Goal: Information Seeking & Learning: Learn about a topic

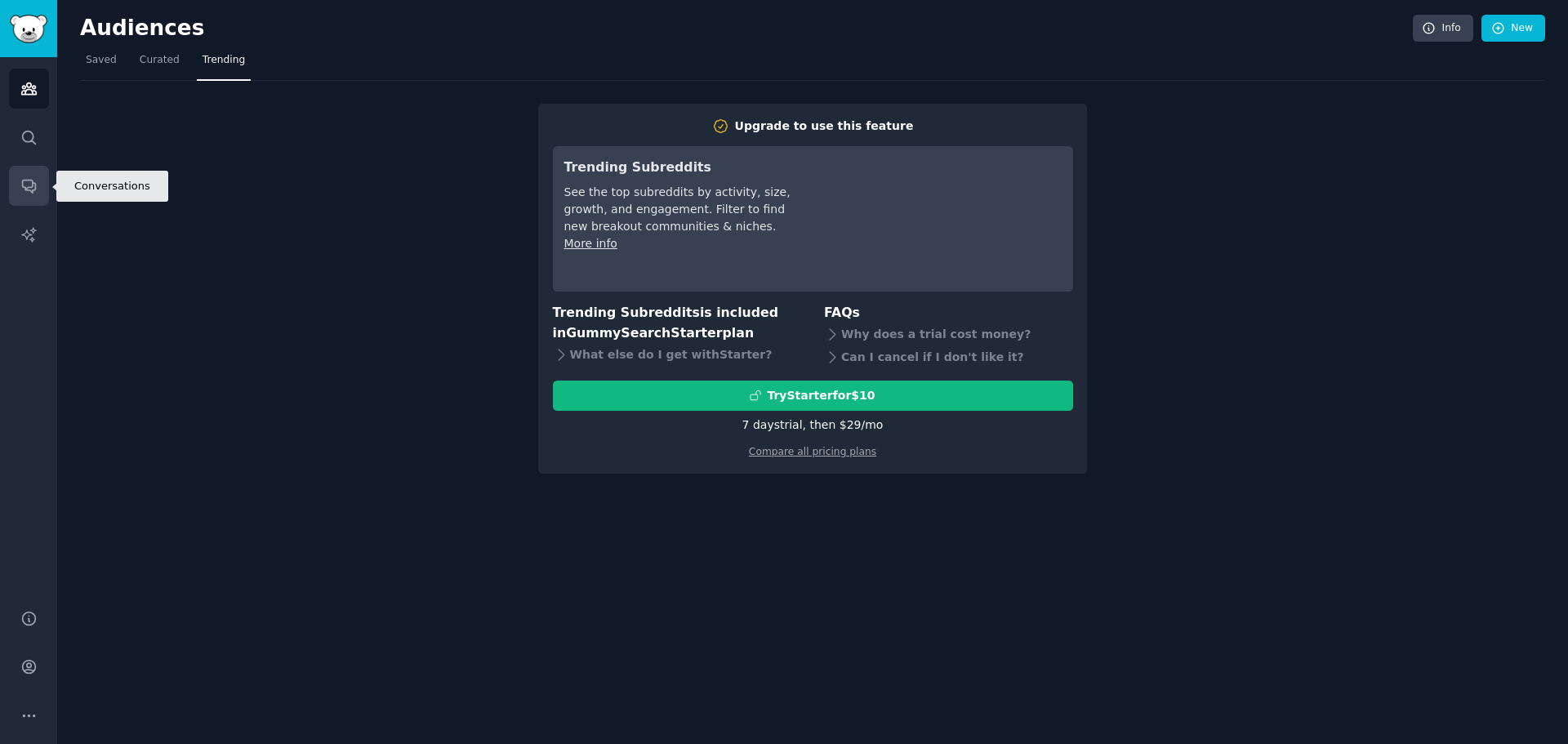
click at [24, 200] on link "Conversations" at bounding box center [29, 186] width 40 height 40
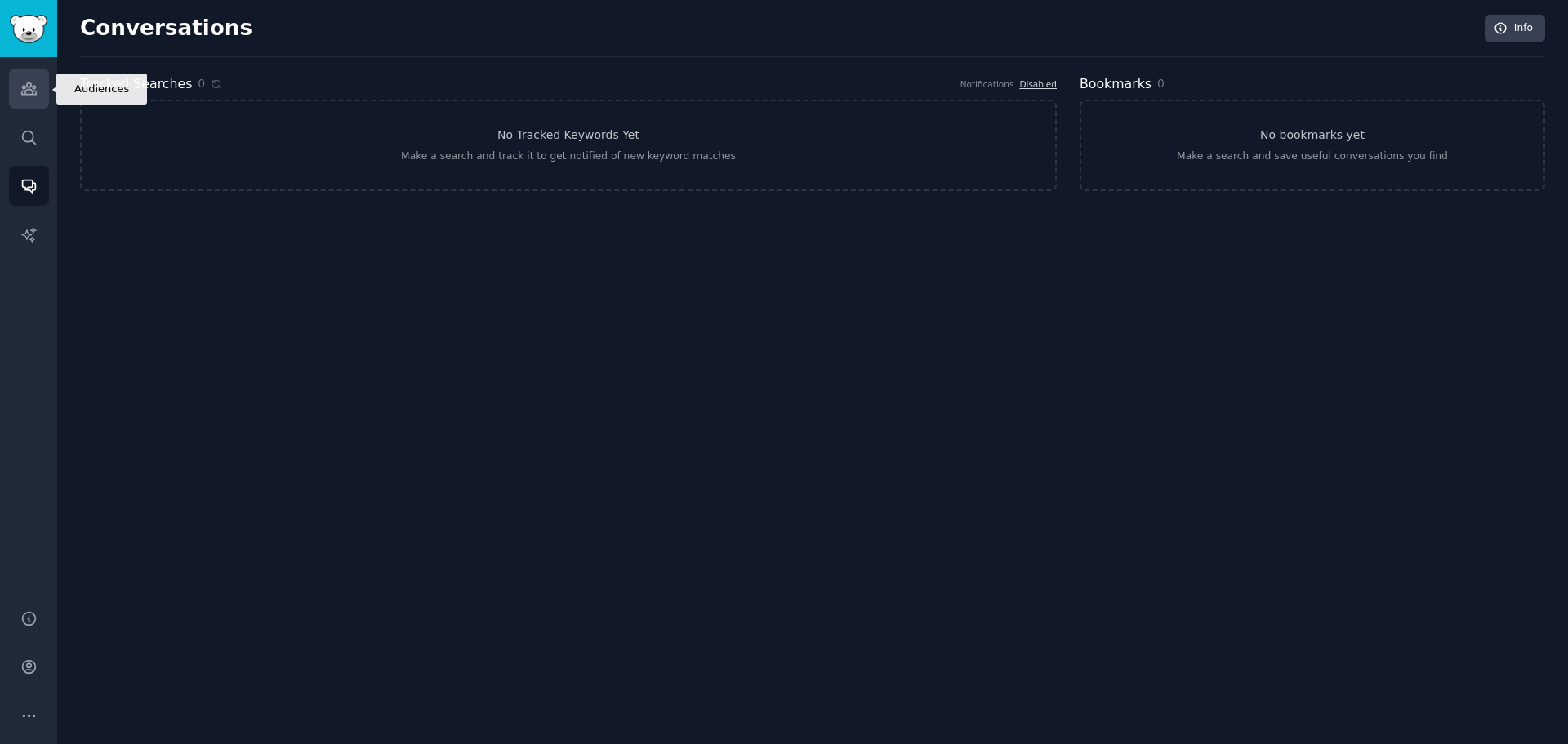
click at [20, 99] on link "Audiences" at bounding box center [29, 89] width 40 height 40
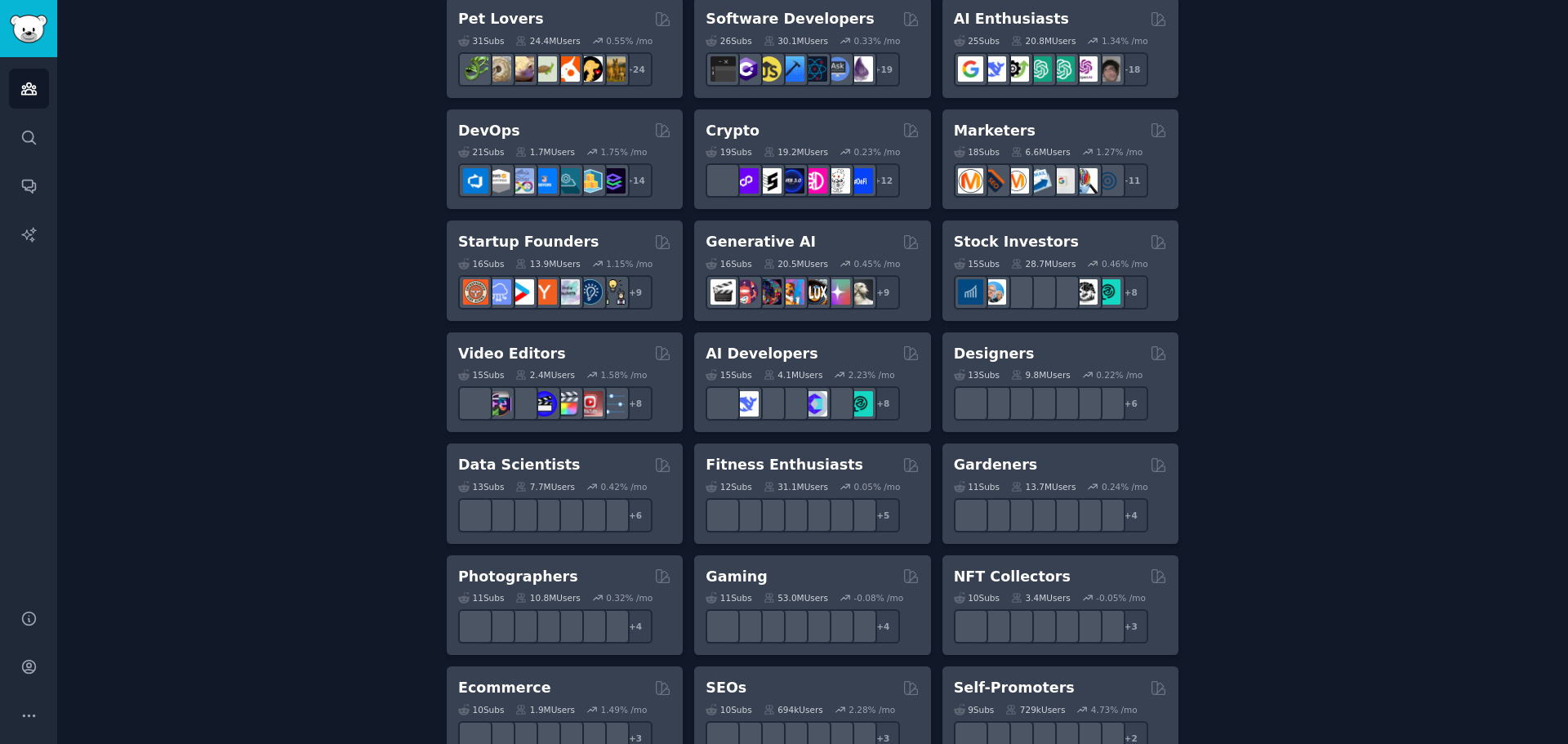
scroll to position [327, 0]
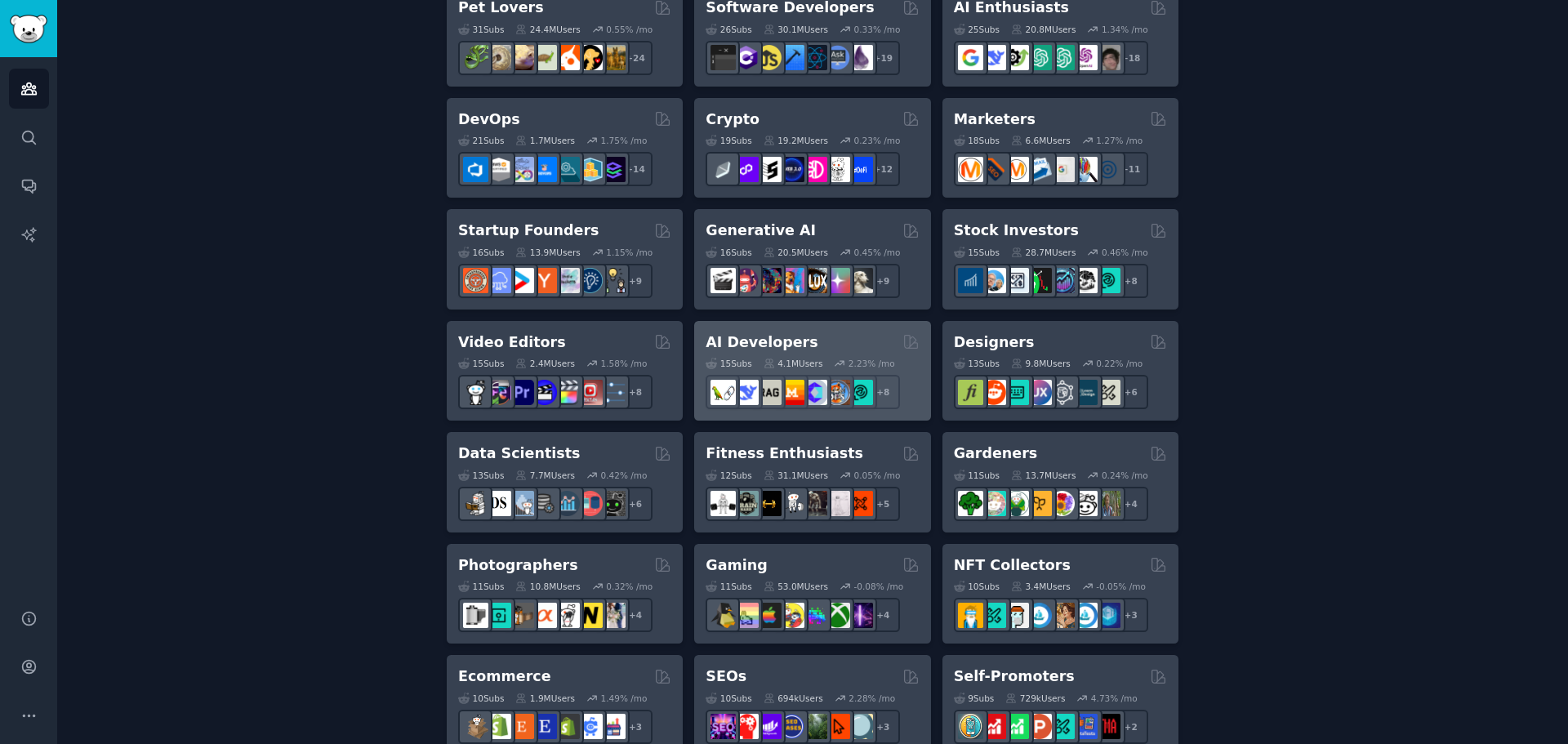
click at [802, 335] on div "AI Developers" at bounding box center [812, 342] width 213 height 20
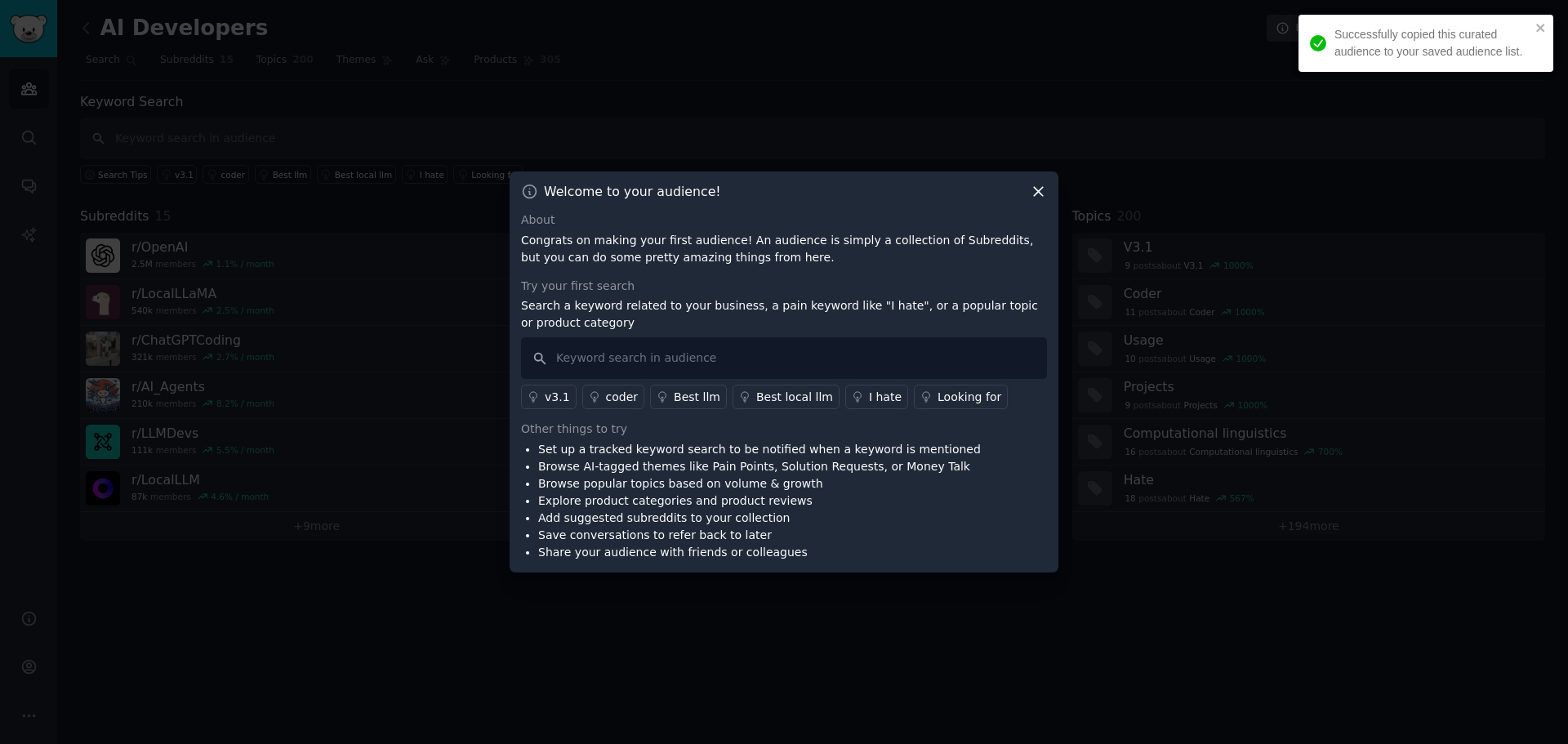
click at [1042, 192] on icon at bounding box center [1038, 191] width 17 height 17
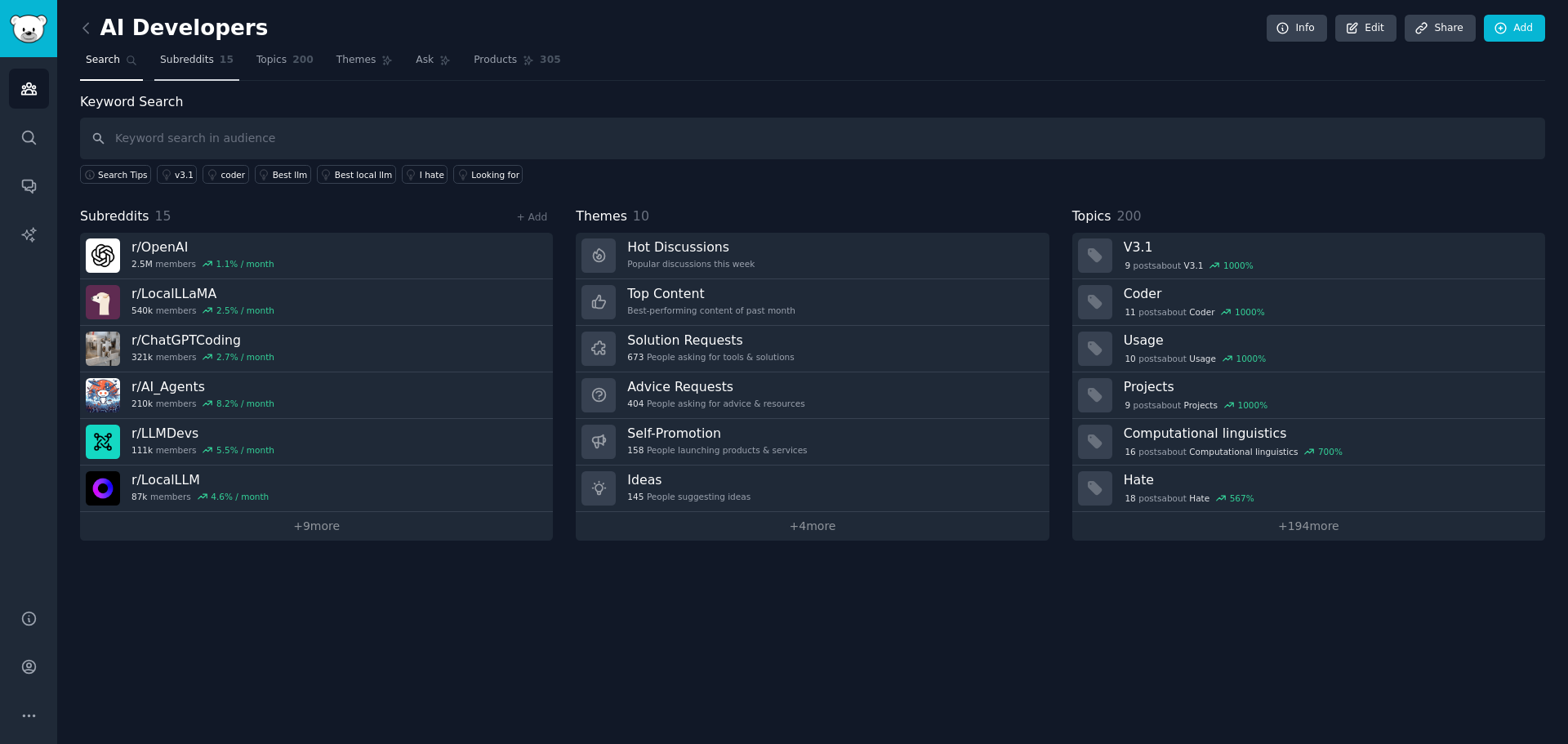
click at [206, 68] on link "Subreddits 15" at bounding box center [196, 64] width 85 height 34
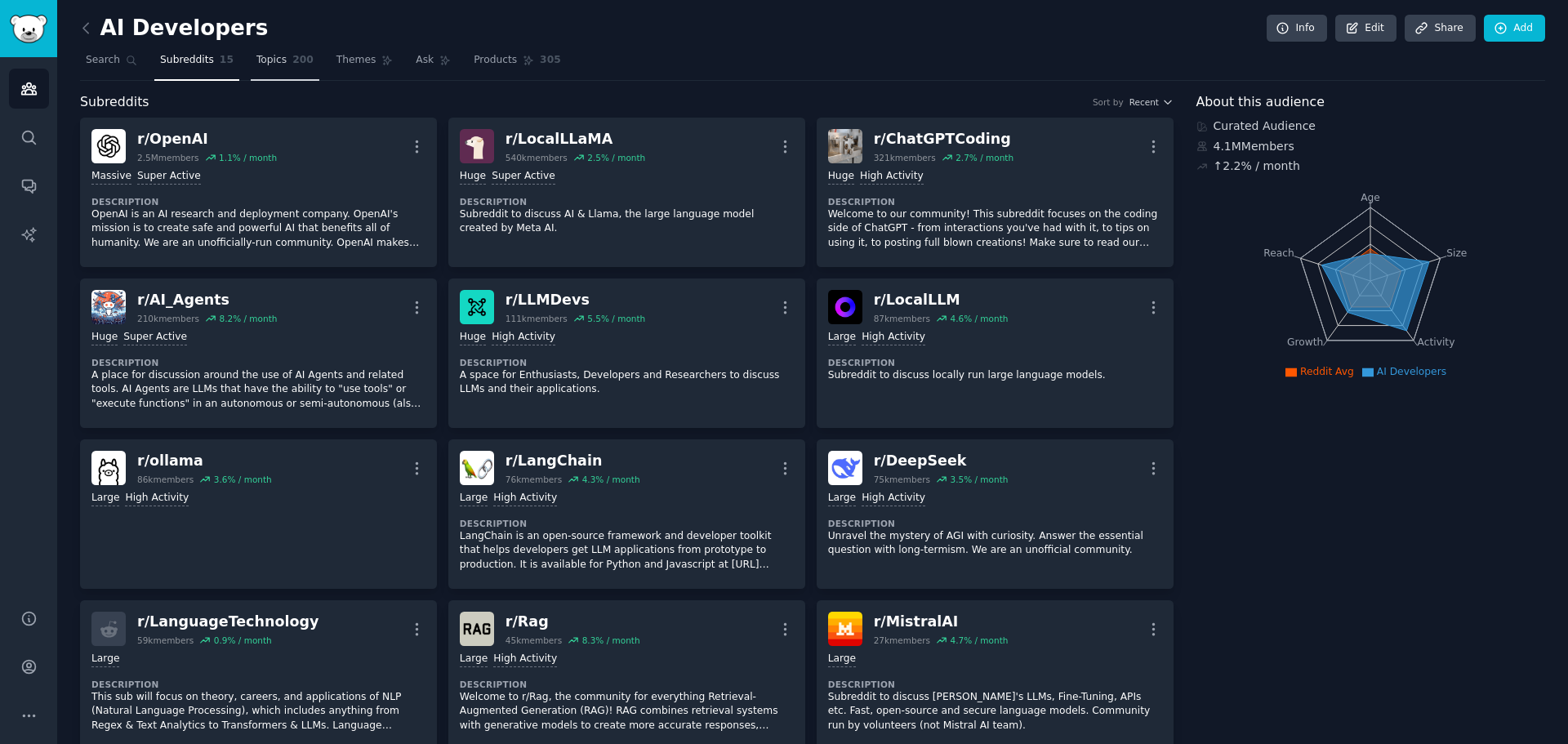
click at [267, 68] on link "Topics 200" at bounding box center [285, 64] width 69 height 34
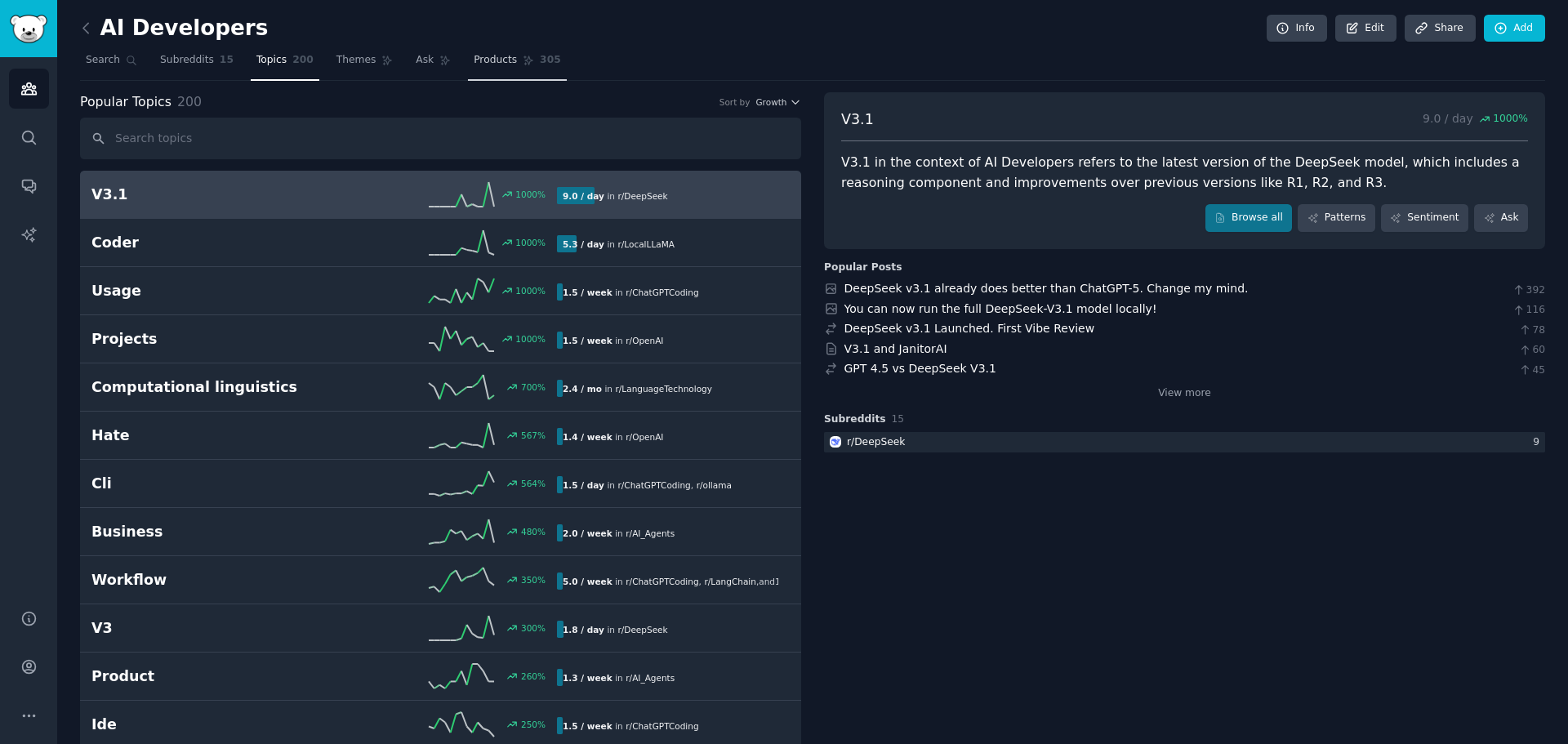
click at [474, 64] on span "Products" at bounding box center [496, 60] width 44 height 15
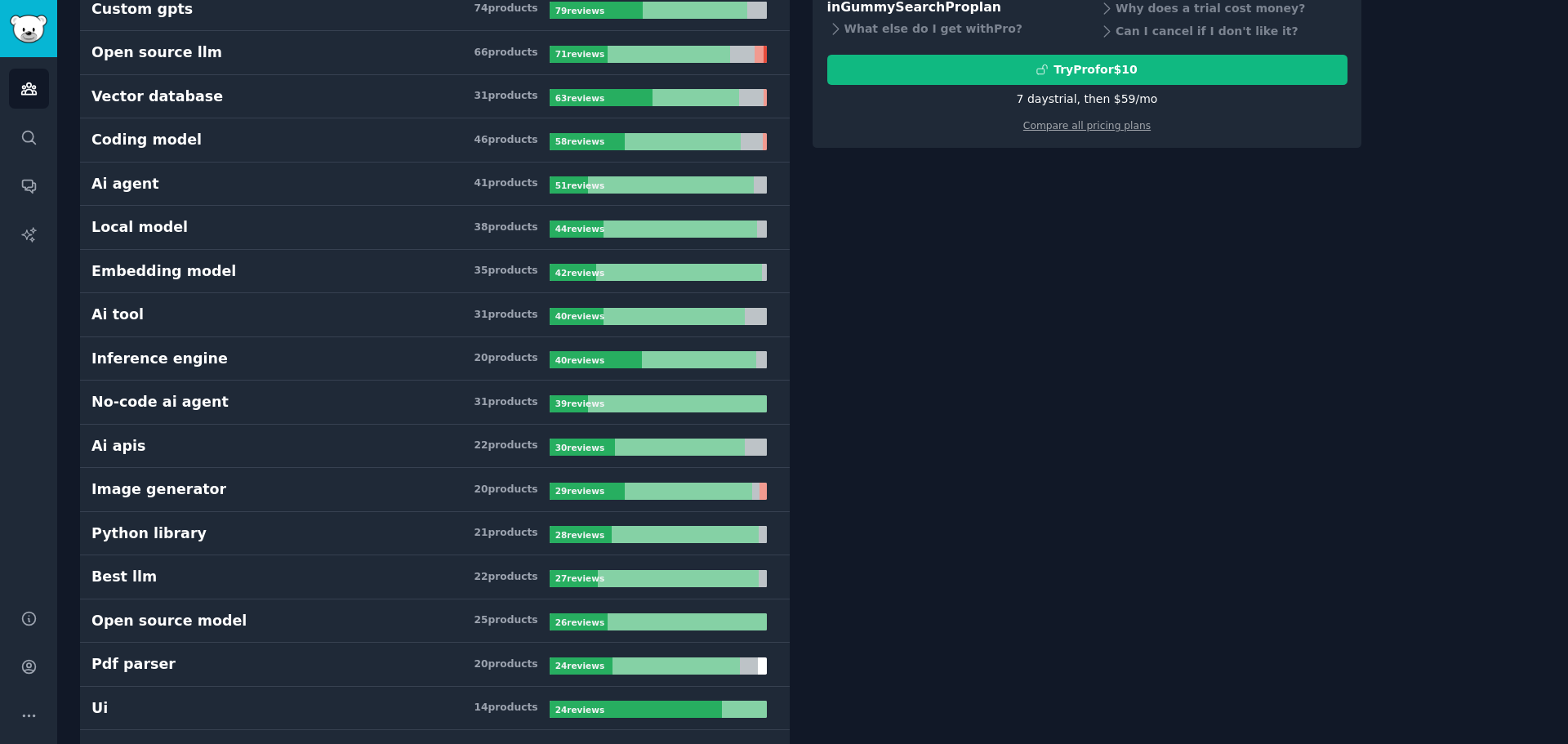
scroll to position [327, 0]
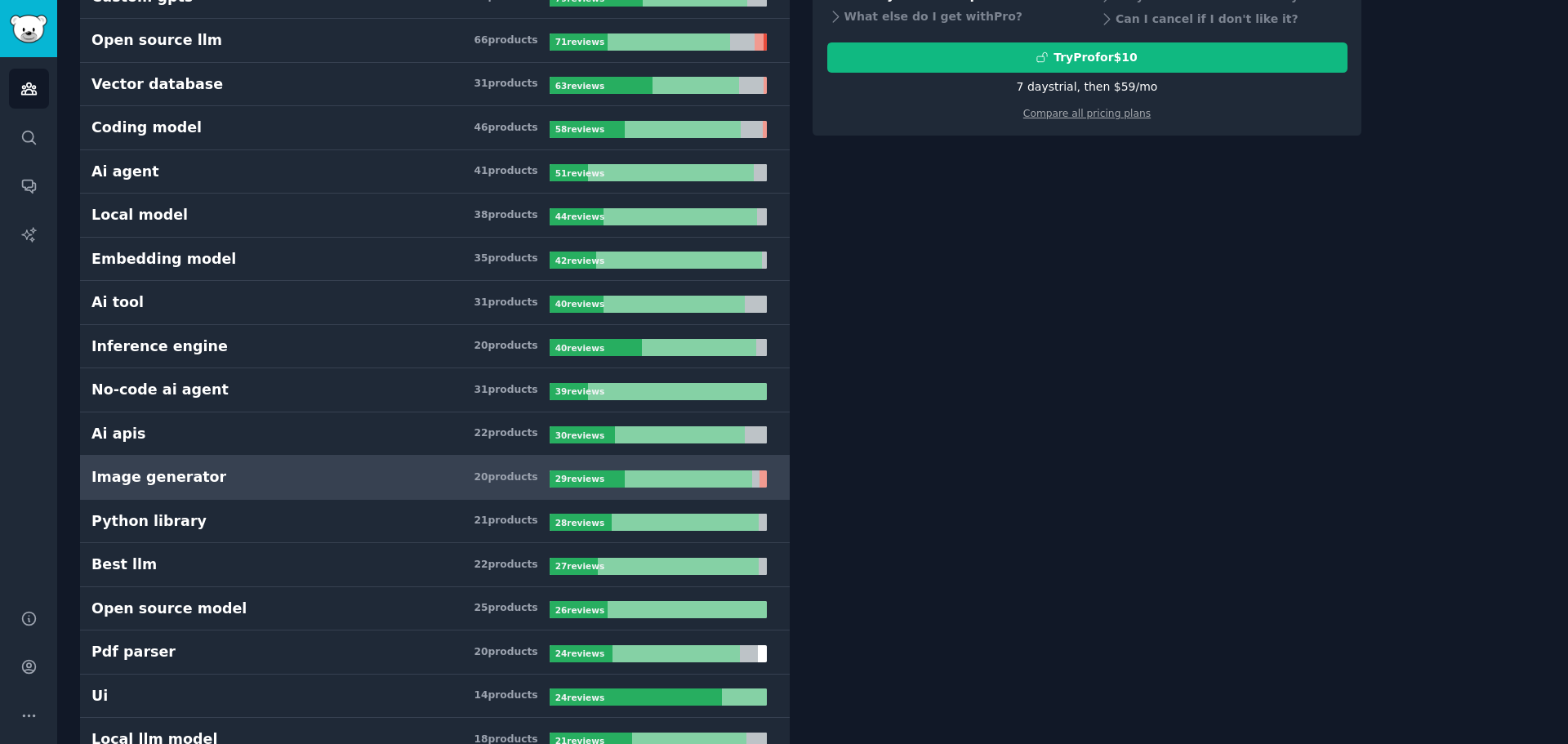
click at [247, 477] on h3 "Image generator 20 product s" at bounding box center [320, 477] width 458 height 20
click at [172, 477] on div "Image generator" at bounding box center [158, 477] width 135 height 20
